Goal: Check status: Check status

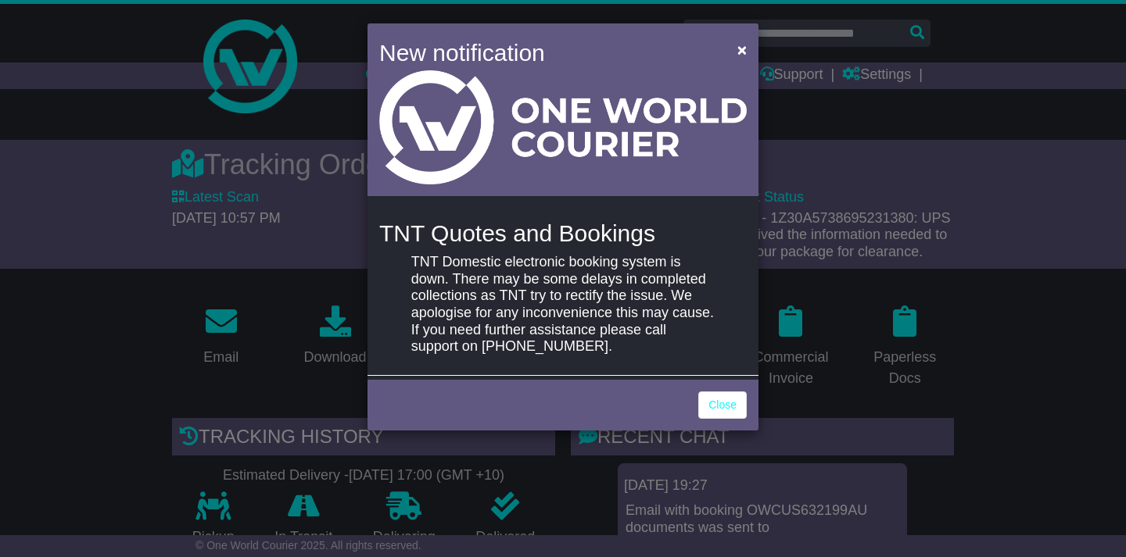
scroll to position [399, 0]
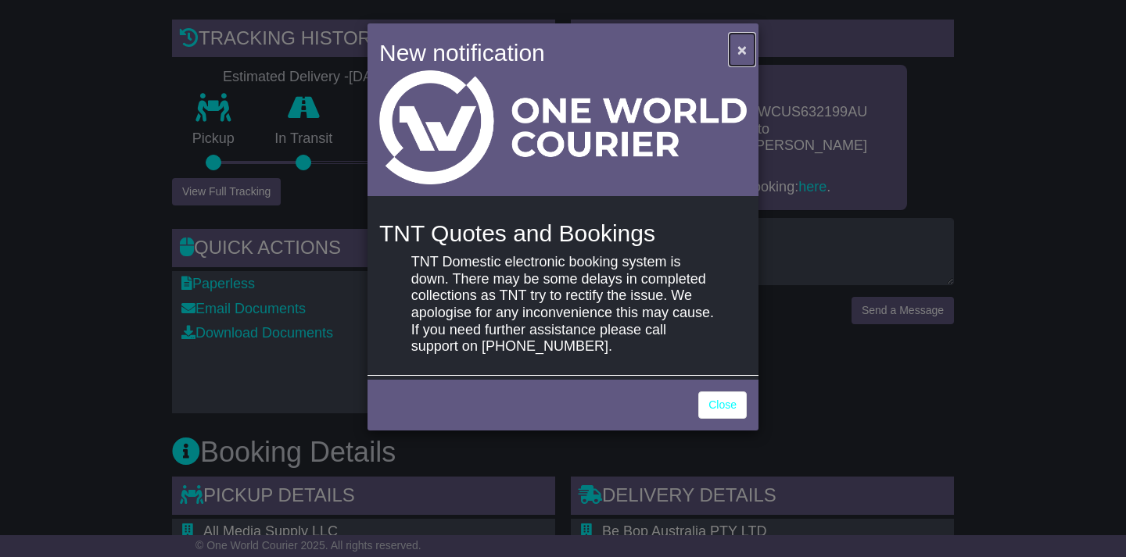
click at [742, 52] on span "×" at bounding box center [741, 50] width 9 height 18
click at [740, 48] on span "×" at bounding box center [741, 50] width 9 height 18
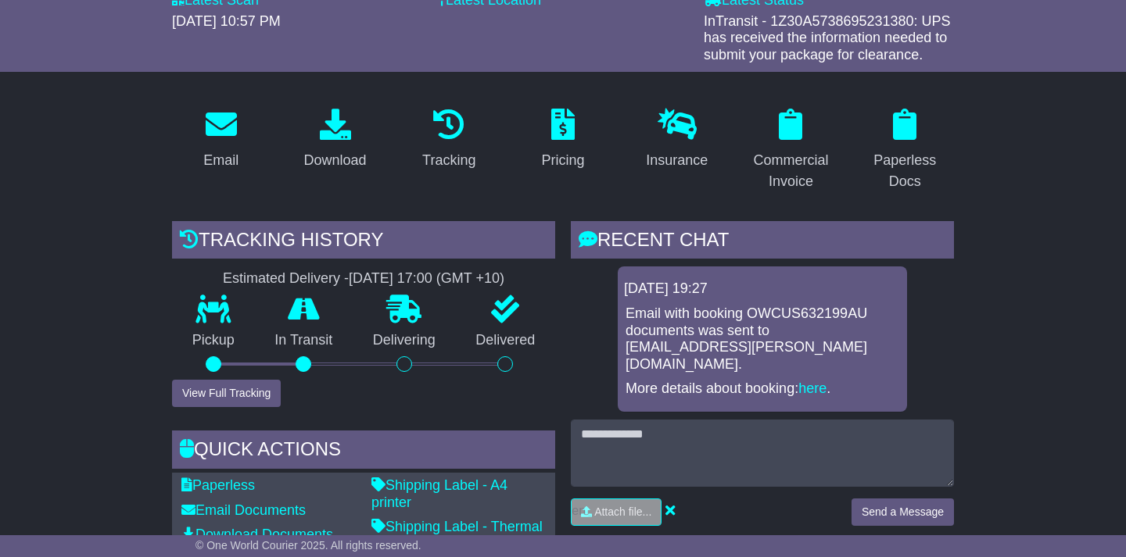
scroll to position [16, 0]
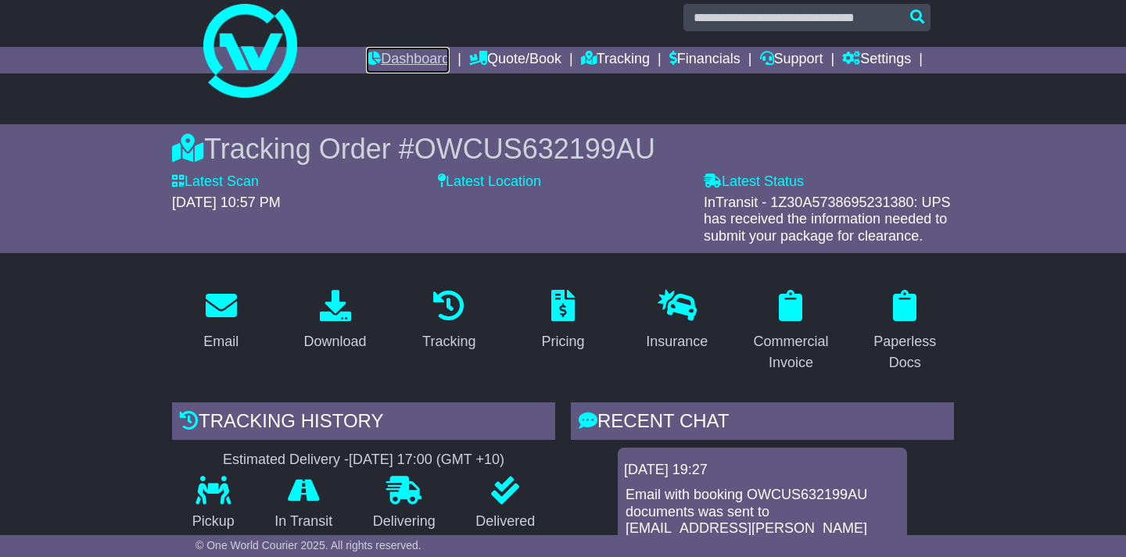
click at [377, 54] on link "Dashboard" at bounding box center [408, 60] width 84 height 27
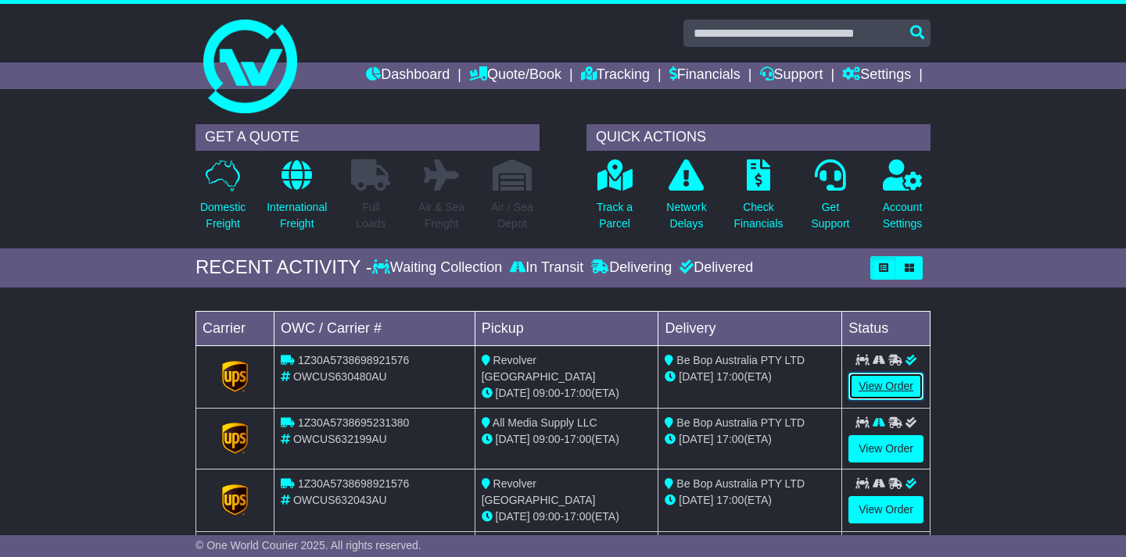
click at [857, 386] on link "View Order" at bounding box center [885, 386] width 75 height 27
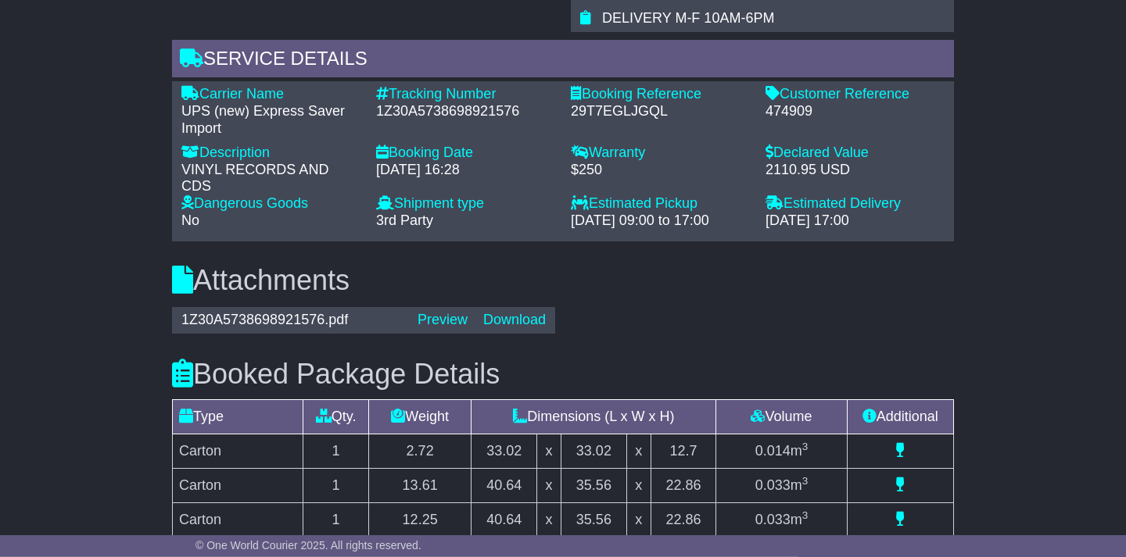
scroll to position [1196, 0]
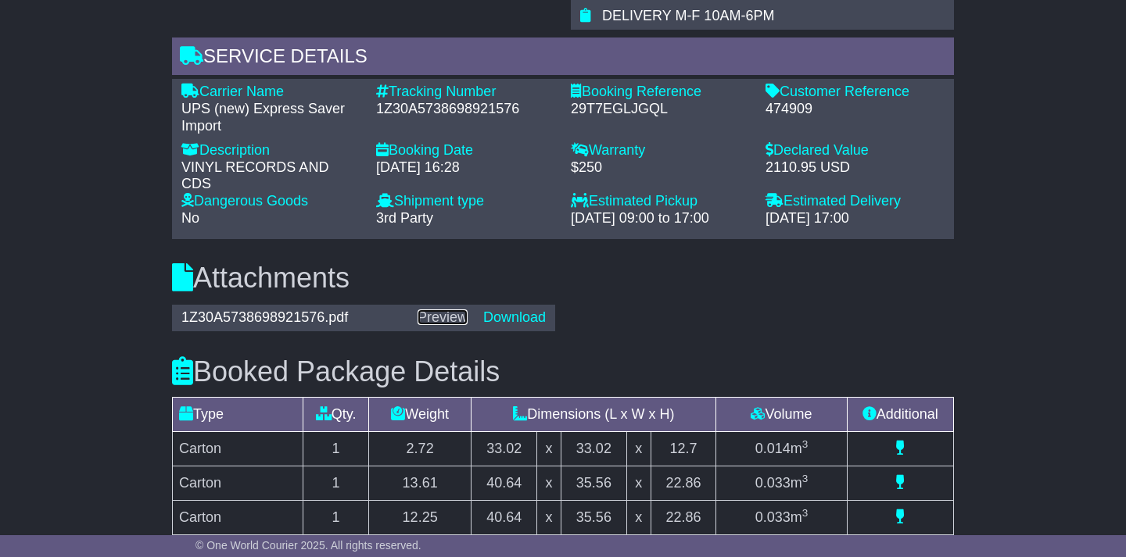
click at [453, 320] on link "Preview" at bounding box center [442, 318] width 50 height 16
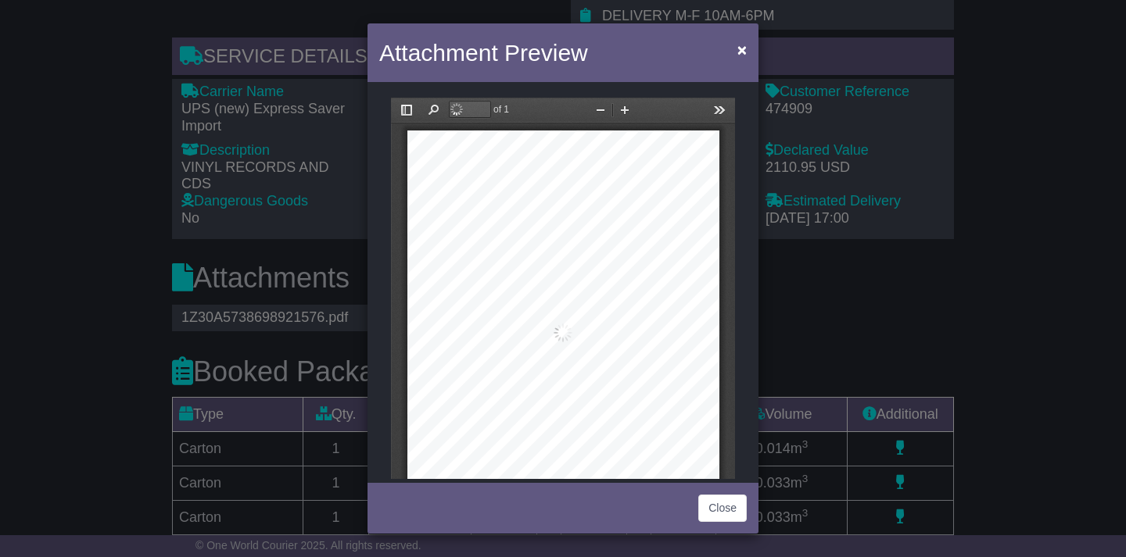
scroll to position [8, 0]
click at [737, 51] on span "×" at bounding box center [741, 50] width 9 height 18
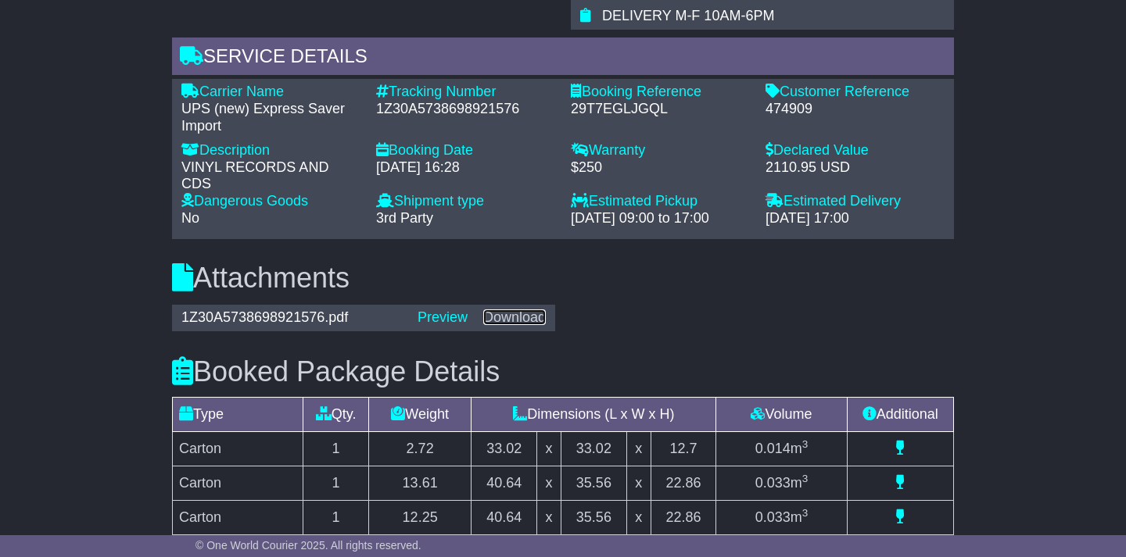
click at [518, 317] on link "Download" at bounding box center [514, 318] width 63 height 16
